Goal: Task Accomplishment & Management: Use online tool/utility

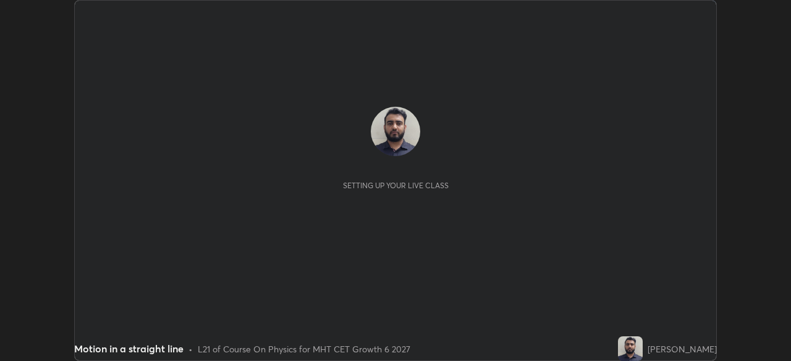
scroll to position [361, 791]
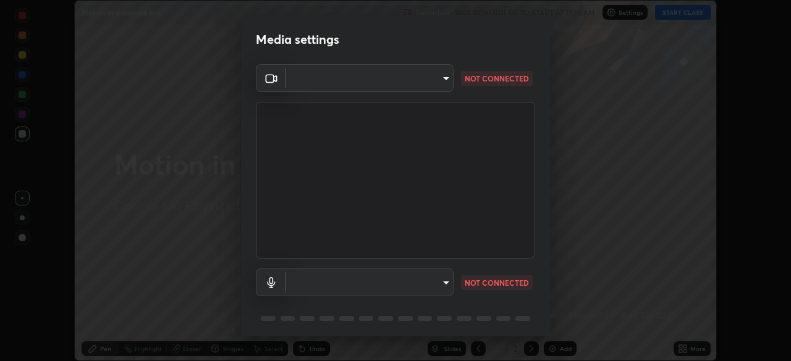
type input "0d8b211d52134265a4669d71ec7ee896e48f84867afc5ad7dacfd25898a33b6a"
click at [574, 253] on div "Media settings OBS Virtual Camera 0d8b211d52134265a4669d71ec7ee896e48f84867afc5…" at bounding box center [395, 180] width 791 height 361
click at [413, 77] on body "Erase all Motion in a straight line Recording WAS SCHEDULED TO START AT 11:15 A…" at bounding box center [395, 180] width 791 height 361
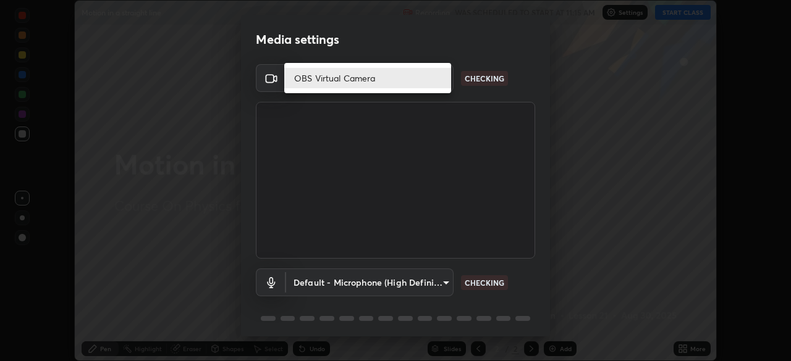
click at [396, 74] on li "OBS Virtual Camera" at bounding box center [367, 78] width 167 height 20
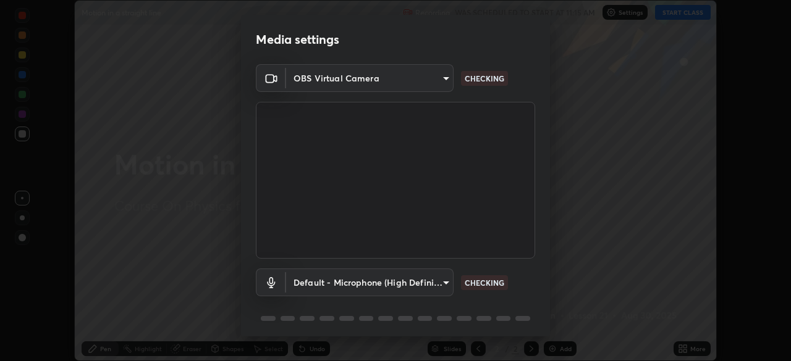
click at [395, 287] on body "Erase all Motion in a straight line Recording WAS SCHEDULED TO START AT 11:15 A…" at bounding box center [395, 180] width 791 height 361
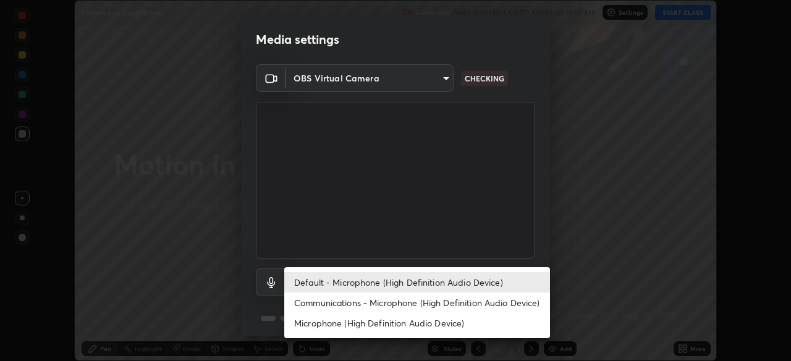
click at [371, 284] on li "Default - Microphone (High Definition Audio Device)" at bounding box center [417, 282] width 266 height 20
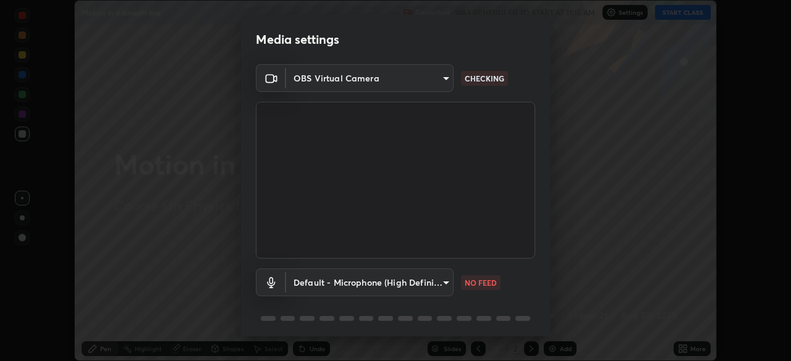
scroll to position [44, 0]
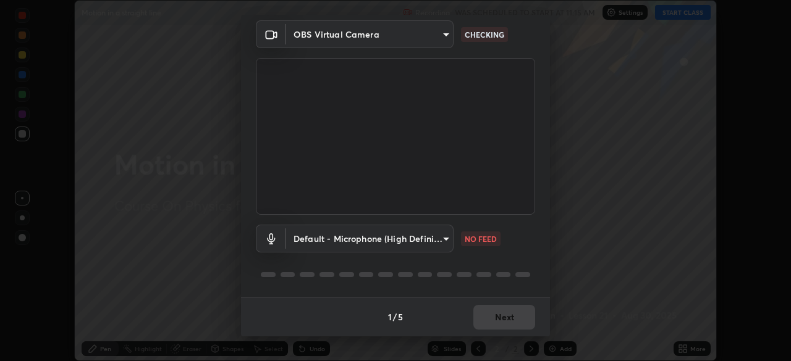
click at [424, 241] on body "Erase all Motion in a straight line Recording WAS SCHEDULED TO START AT 11:15 A…" at bounding box center [395, 180] width 791 height 361
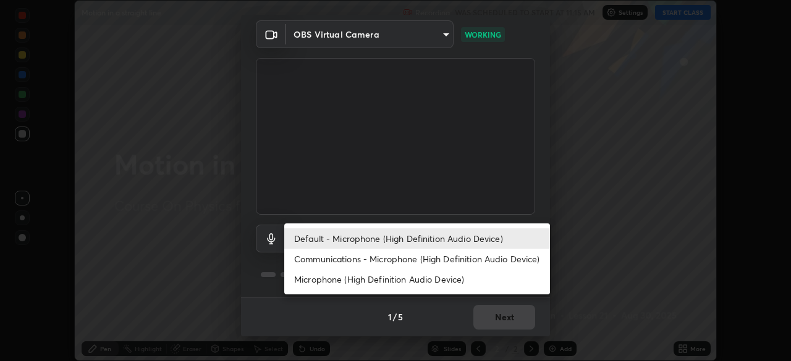
click at [358, 259] on li "Communications - Microphone (High Definition Audio Device)" at bounding box center [417, 259] width 266 height 20
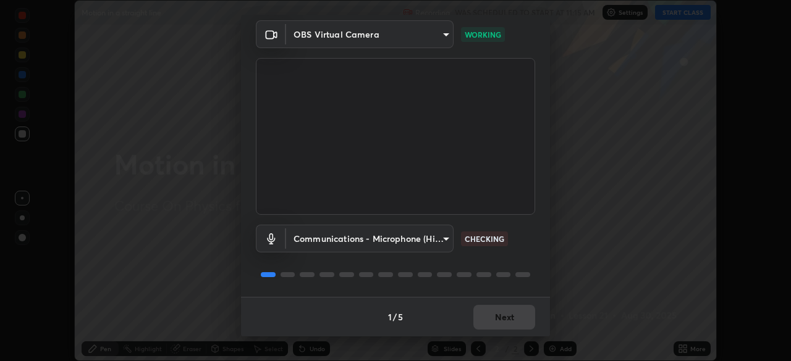
click at [389, 235] on body "Erase all Motion in a straight line Recording WAS SCHEDULED TO START AT 11:15 A…" at bounding box center [395, 180] width 791 height 361
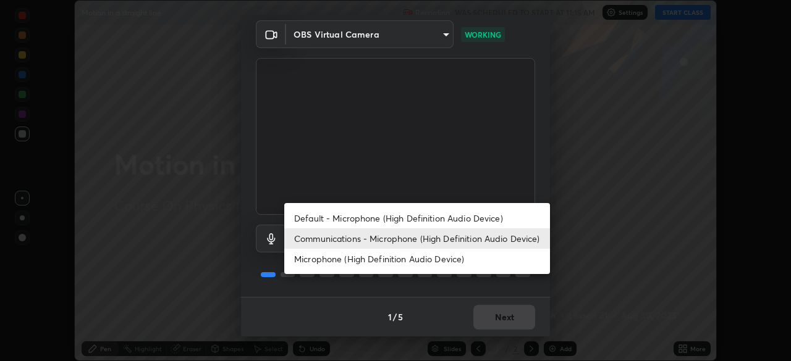
click at [358, 217] on li "Default - Microphone (High Definition Audio Device)" at bounding box center [417, 218] width 266 height 20
type input "default"
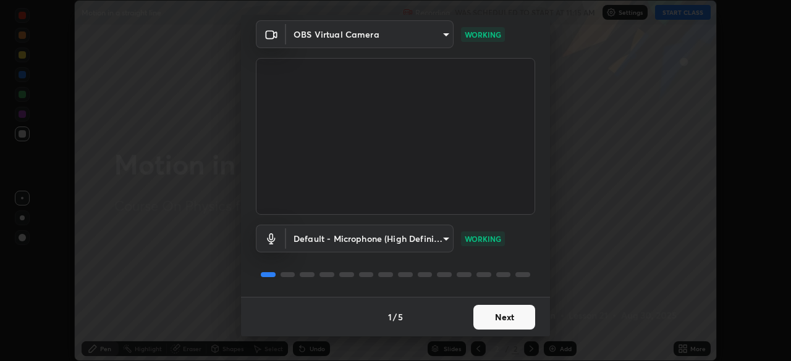
click at [493, 314] on button "Next" at bounding box center [504, 317] width 62 height 25
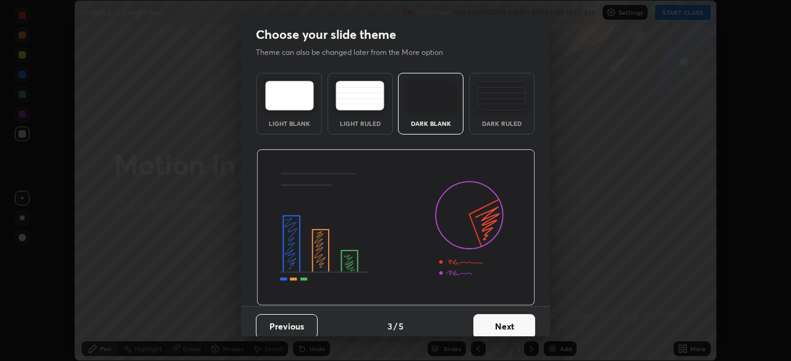
click at [500, 319] on button "Next" at bounding box center [504, 326] width 62 height 25
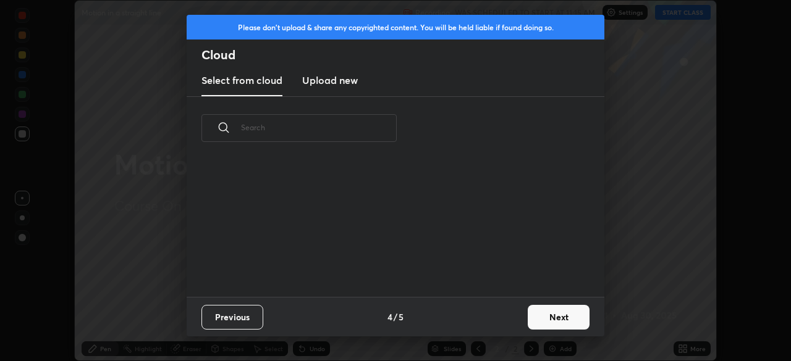
click at [503, 321] on div "Previous 4 / 5 Next" at bounding box center [396, 317] width 418 height 40
click at [506, 325] on div "Previous 4 / 5 Next" at bounding box center [396, 317] width 418 height 40
click at [538, 319] on button "Next" at bounding box center [559, 317] width 62 height 25
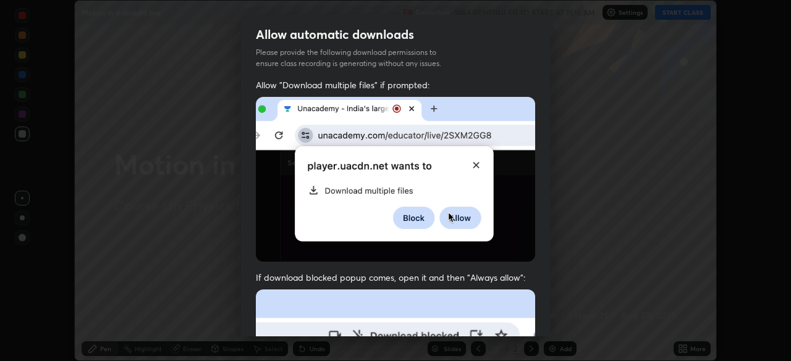
click at [266, 204] on img at bounding box center [395, 179] width 279 height 165
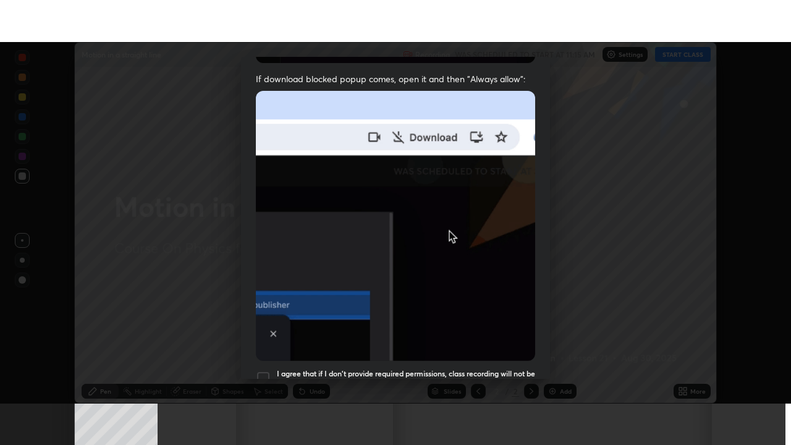
scroll to position [296, 0]
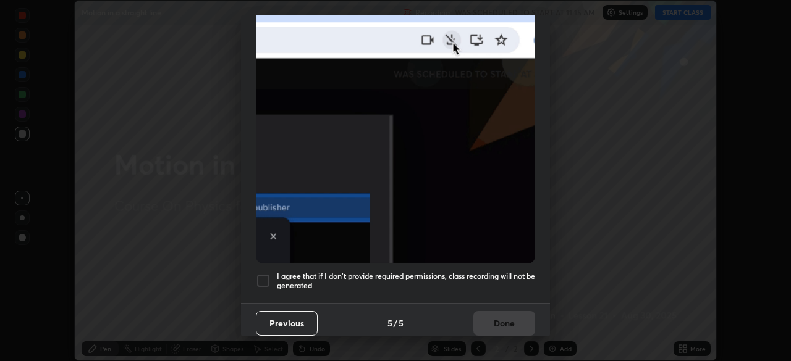
click at [261, 274] on div at bounding box center [263, 281] width 15 height 15
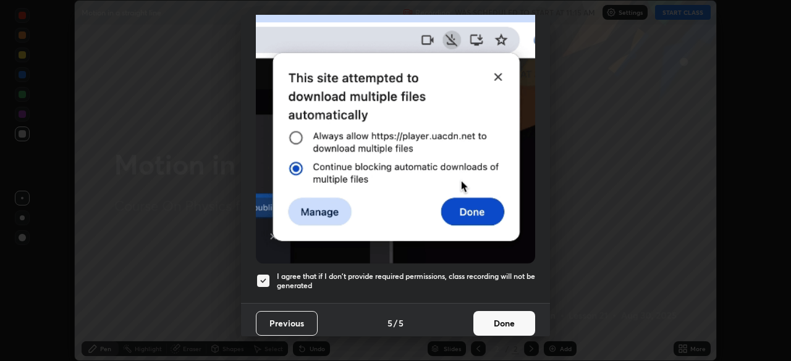
click at [492, 317] on button "Done" at bounding box center [504, 323] width 62 height 25
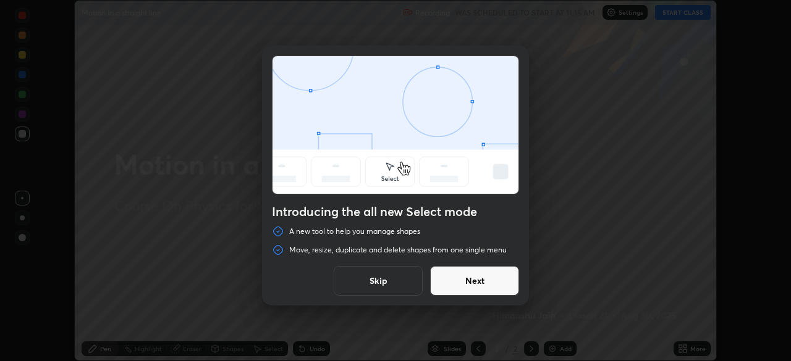
click at [392, 285] on button "Skip" at bounding box center [378, 281] width 89 height 30
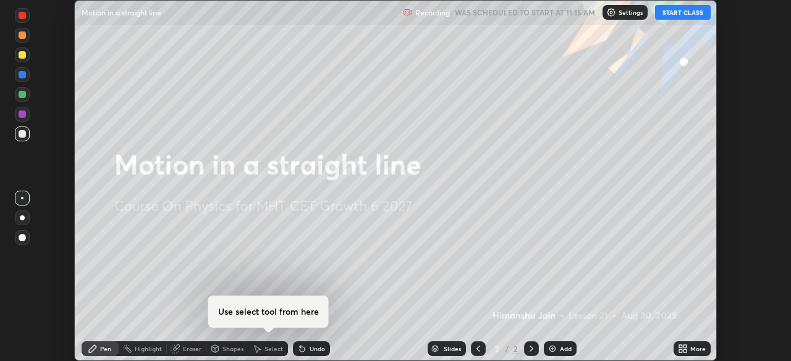
click at [684, 13] on button "START CLASS" at bounding box center [683, 12] width 56 height 15
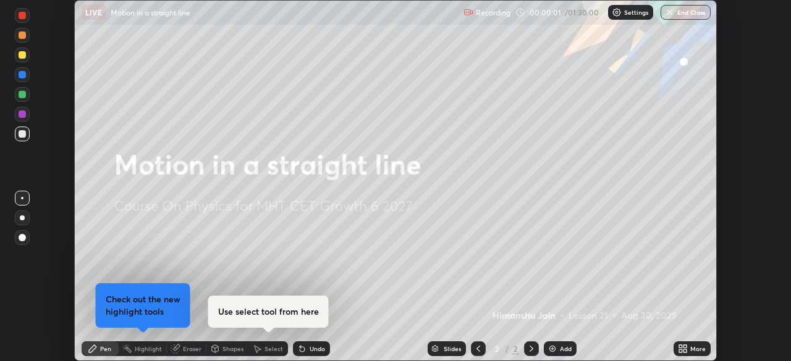
click at [684, 345] on icon at bounding box center [684, 346] width 3 height 3
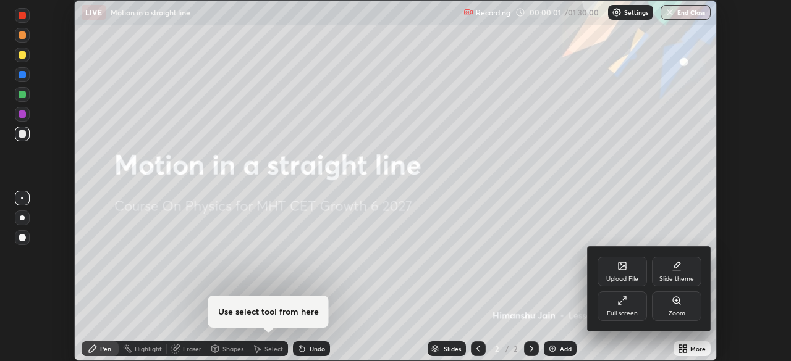
click at [627, 306] on div "Full screen" at bounding box center [621, 307] width 49 height 30
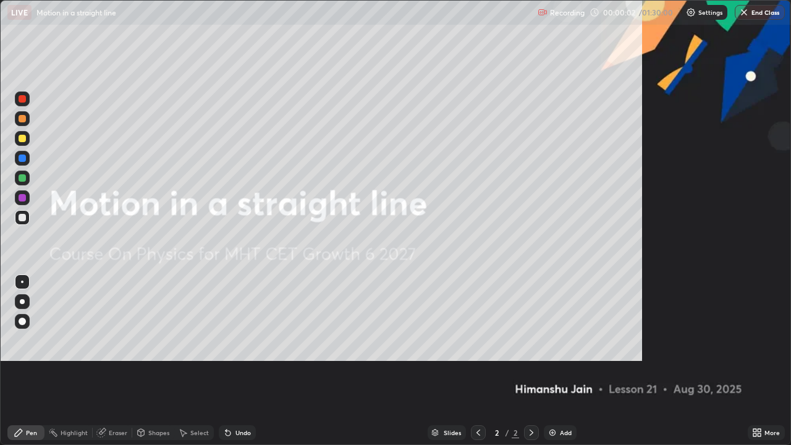
scroll to position [445, 791]
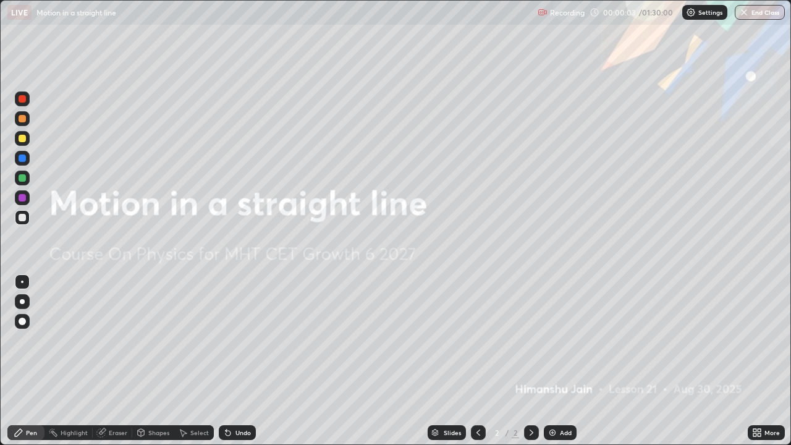
click at [572, 361] on div "Add" at bounding box center [560, 432] width 33 height 15
